Goal: Check status: Check status

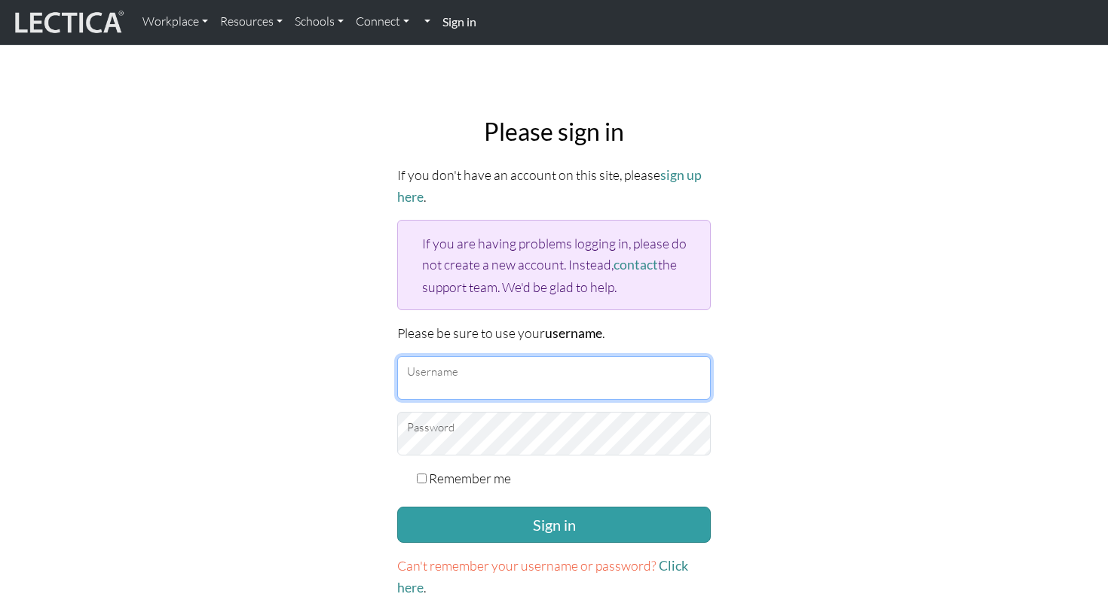
type input "mattrendely"
click at [525, 502] on form "If you don't have an account on this site, please sign up here . If you are hav…" at bounding box center [553, 381] width 313 height 435
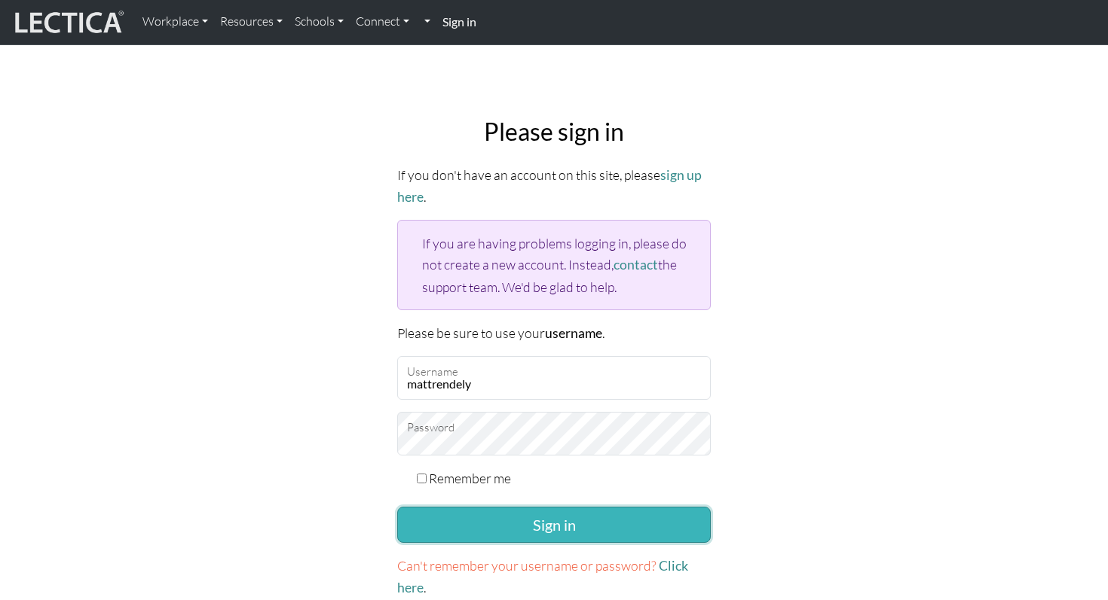
click at [518, 531] on button "Sign in" at bounding box center [553, 525] width 313 height 36
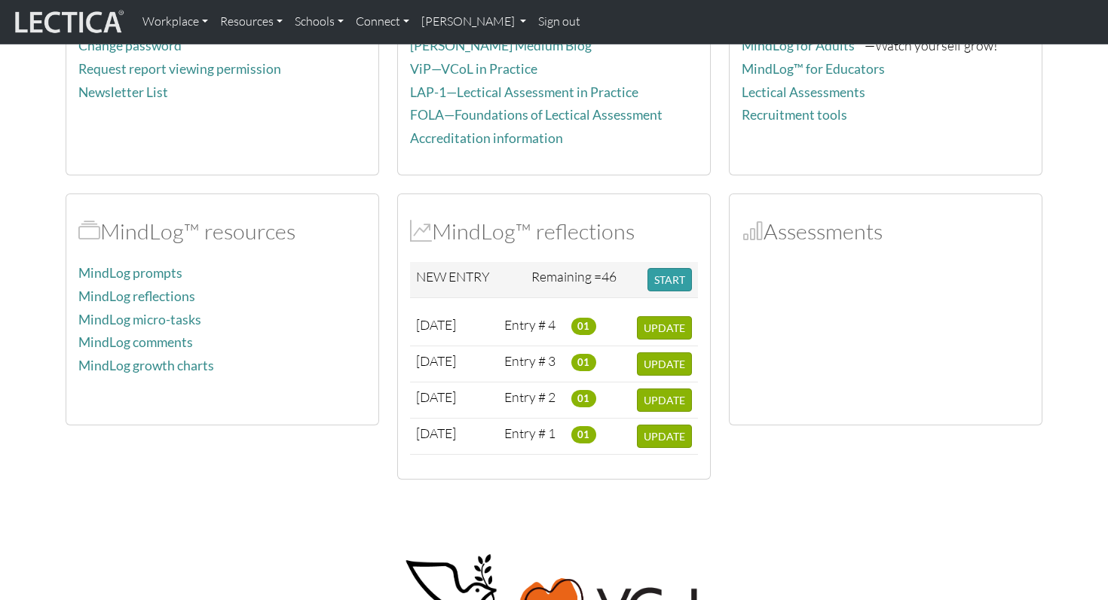
scroll to position [219, 0]
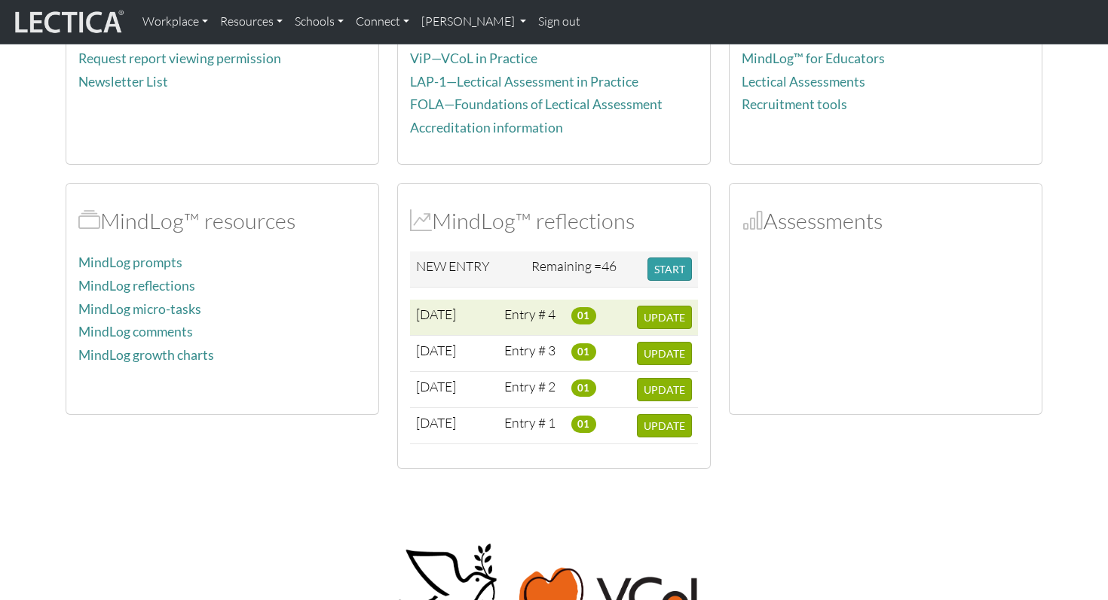
click at [530, 310] on td "Entry # 4" at bounding box center [531, 318] width 67 height 36
click at [581, 316] on span "01" at bounding box center [583, 315] width 25 height 17
click at [650, 316] on span "UPDATE" at bounding box center [663, 317] width 41 height 13
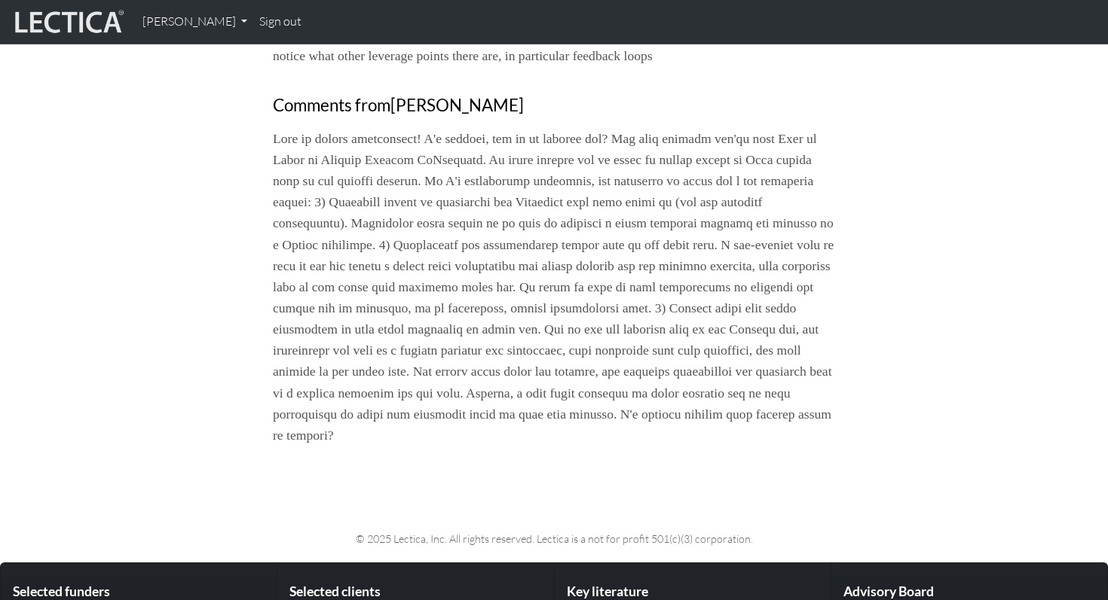
scroll to position [1083, 0]
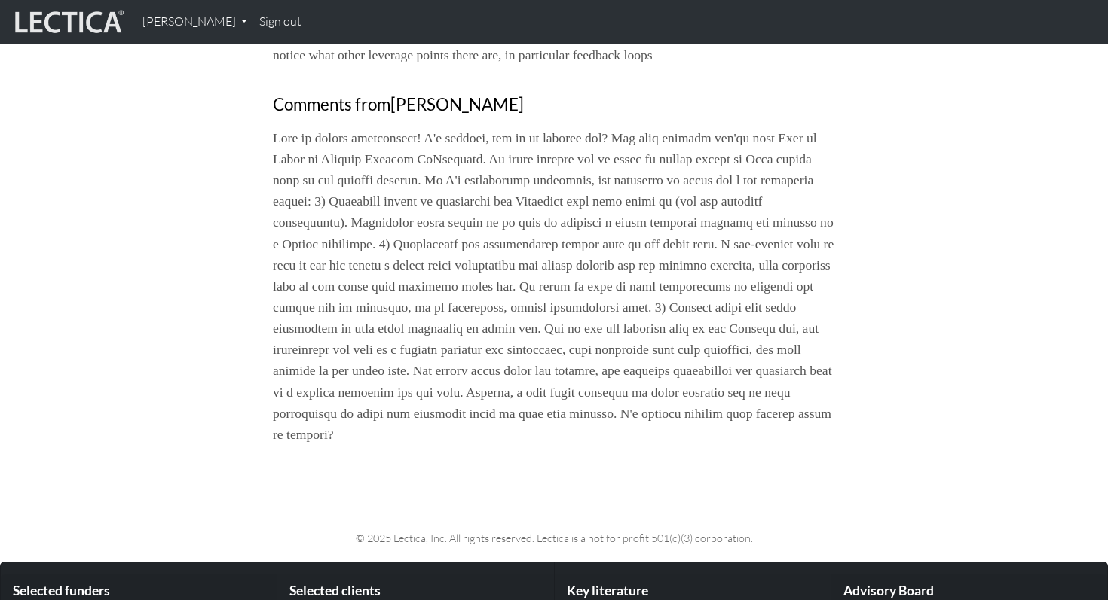
click at [448, 445] on p at bounding box center [554, 286] width 562 height 318
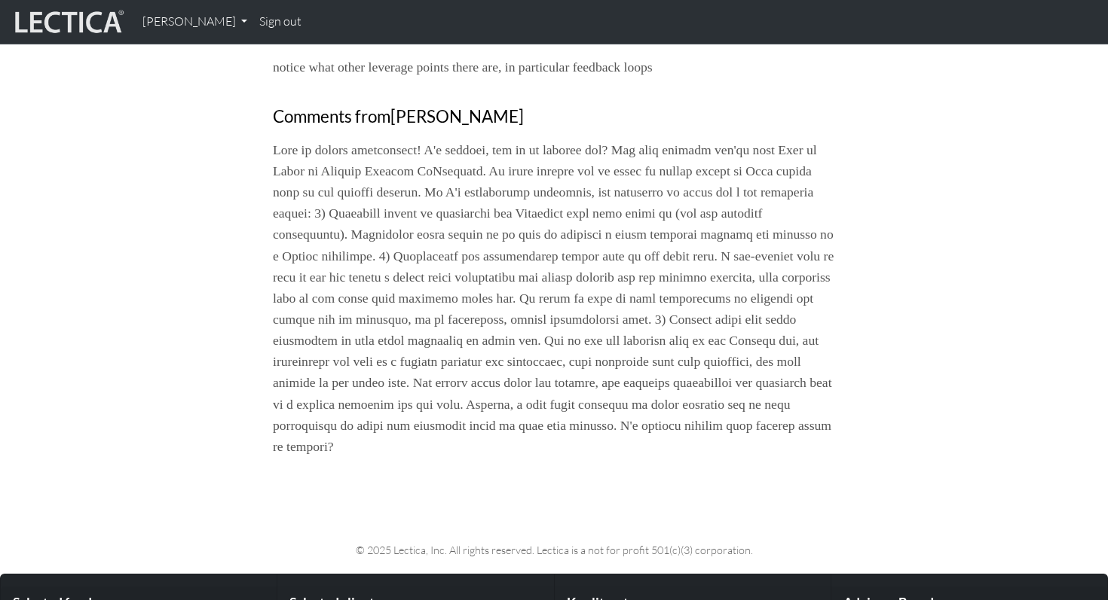
scroll to position [1068, 0]
